Goal: Transaction & Acquisition: Purchase product/service

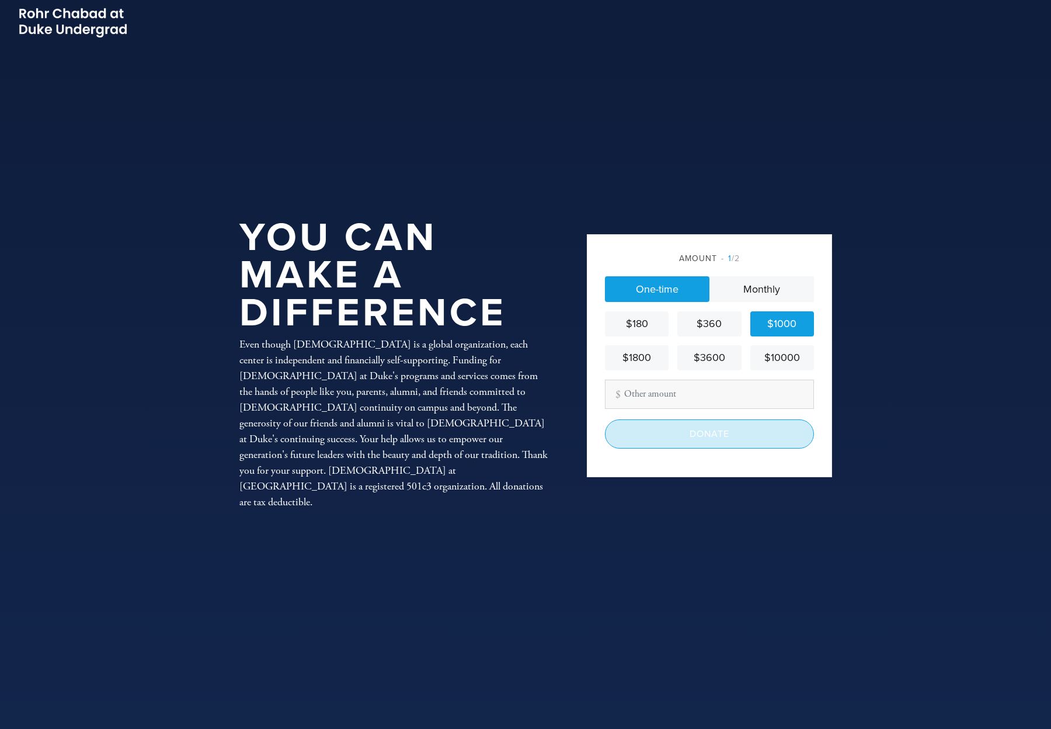
click at [697, 436] on input "Donate" at bounding box center [709, 433] width 209 height 29
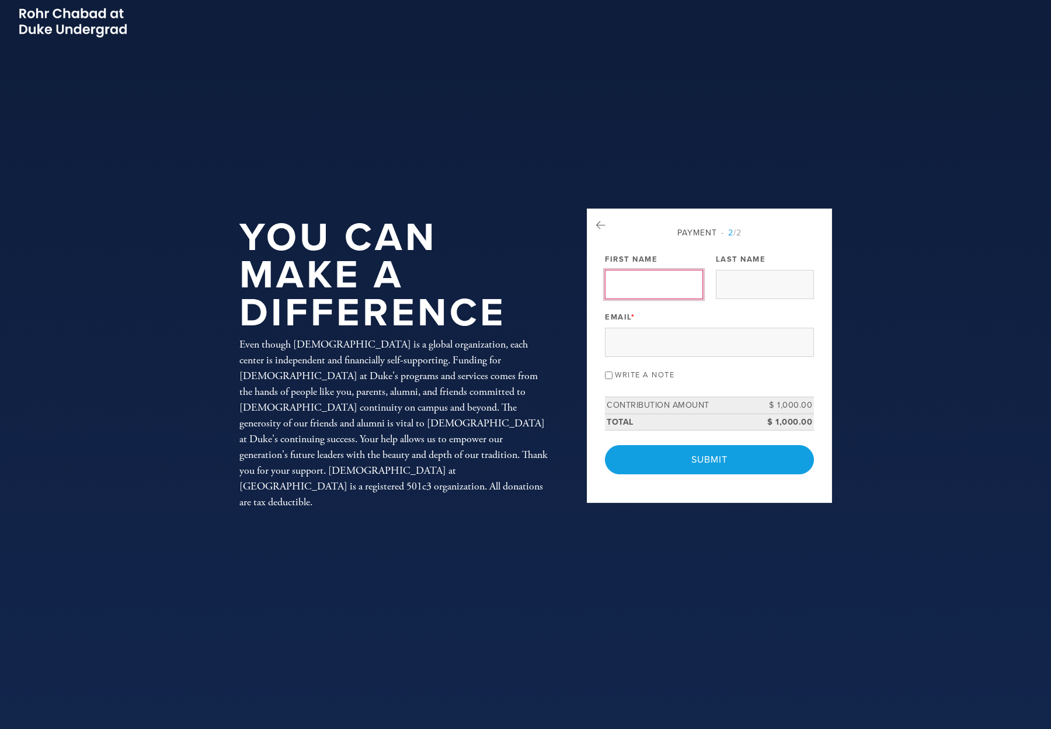
click at [664, 278] on input "First Name" at bounding box center [654, 284] width 98 height 29
type input "[PERSON_NAME]"
click at [628, 343] on input "Email *" at bounding box center [709, 342] width 209 height 29
type input "[EMAIL_ADDRESS][DOMAIN_NAME]"
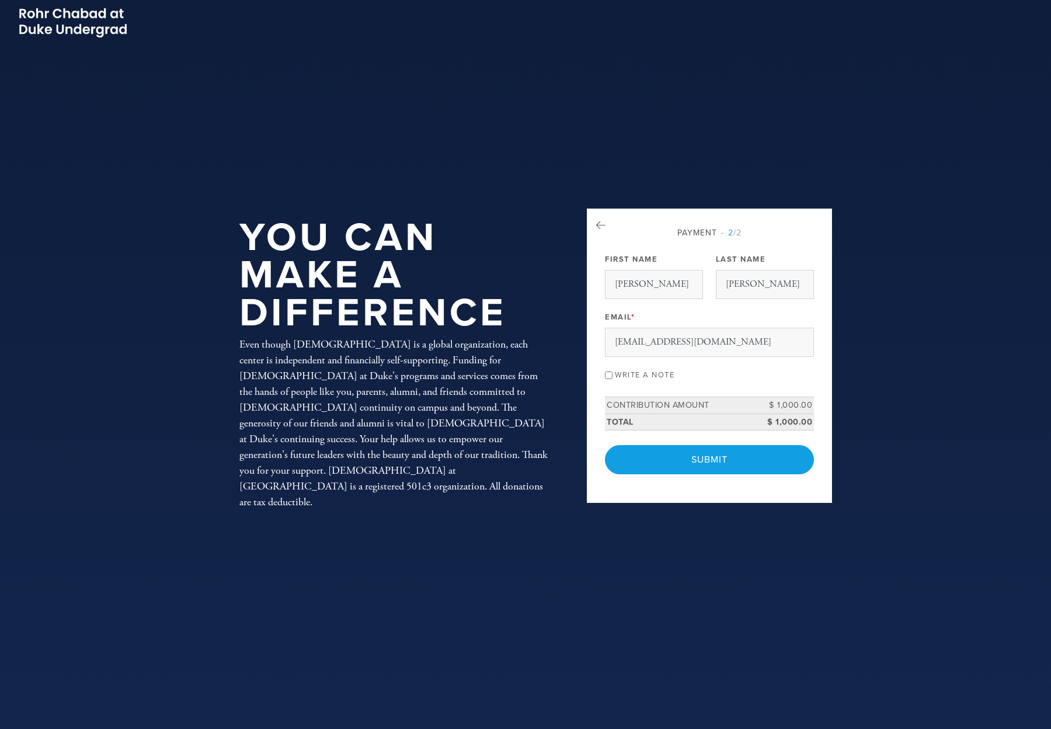
click at [608, 376] on input "Write a note" at bounding box center [609, 375] width 8 height 8
checkbox input "true"
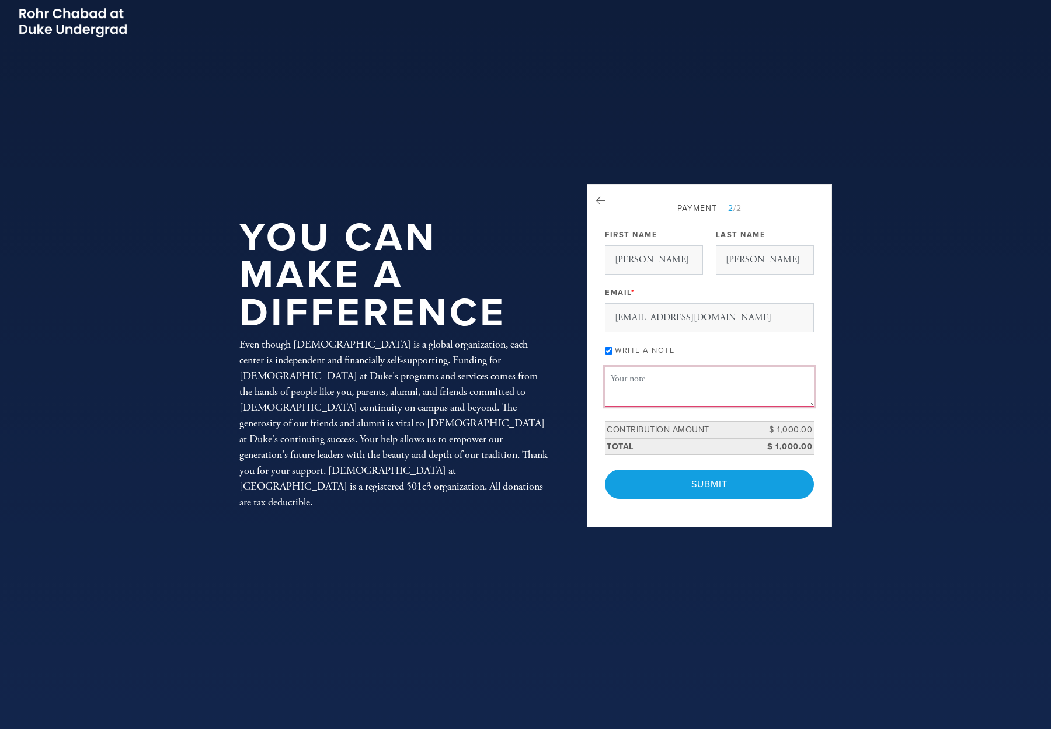
click at [649, 394] on textarea "Message or dedication" at bounding box center [709, 387] width 209 height 40
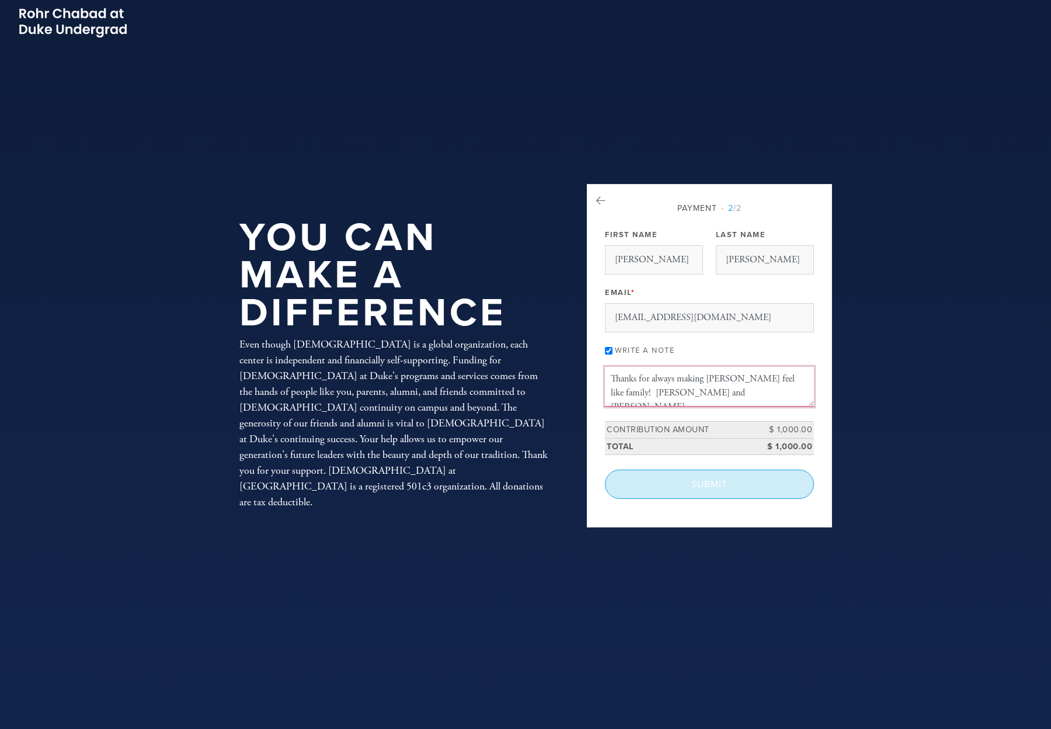
type textarea "Thanks for always making [PERSON_NAME] feel like family! [PERSON_NAME] and [PER…"
click at [663, 482] on input "Submit" at bounding box center [709, 484] width 209 height 29
